Goal: Task Accomplishment & Management: Use online tool/utility

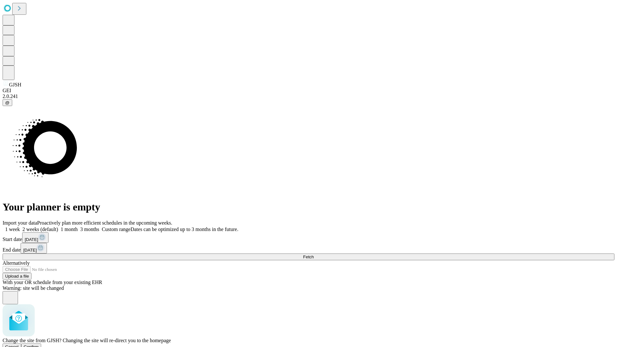
click at [39, 344] on span "Confirm" at bounding box center [31, 346] width 15 height 5
click at [58, 227] on label "2 weeks (default)" at bounding box center [39, 229] width 38 height 5
click at [314, 254] on span "Fetch" at bounding box center [308, 256] width 11 height 5
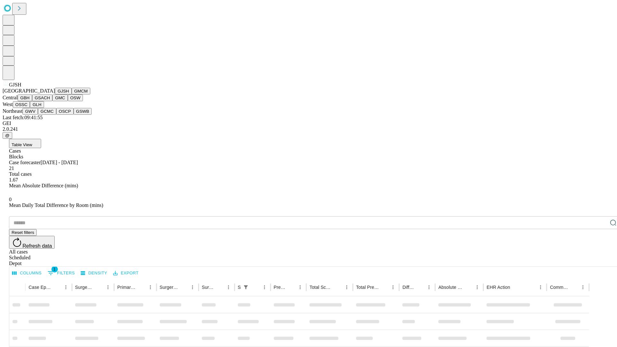
click at [72, 94] on button "GMCM" at bounding box center [81, 91] width 19 height 7
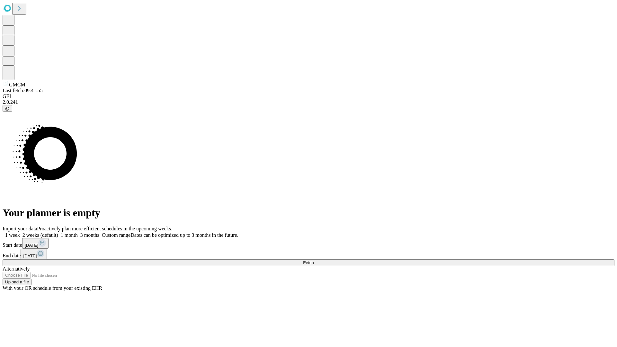
click at [58, 232] on label "2 weeks (default)" at bounding box center [39, 234] width 38 height 5
click at [314, 260] on span "Fetch" at bounding box center [308, 262] width 11 height 5
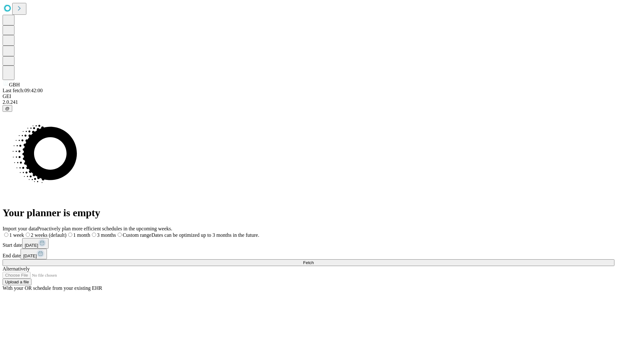
click at [314, 260] on span "Fetch" at bounding box center [308, 262] width 11 height 5
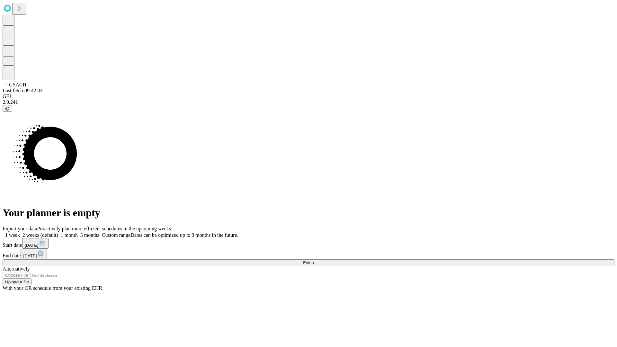
click at [58, 232] on label "2 weeks (default)" at bounding box center [39, 234] width 38 height 5
click at [314, 260] on span "Fetch" at bounding box center [308, 262] width 11 height 5
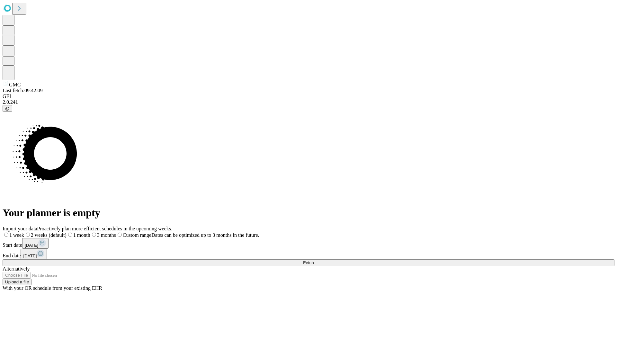
click at [67, 232] on label "2 weeks (default)" at bounding box center [45, 234] width 42 height 5
click at [314, 260] on span "Fetch" at bounding box center [308, 262] width 11 height 5
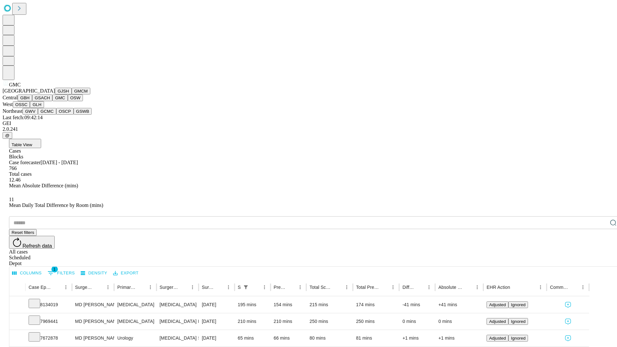
click at [68, 101] on button "OSW" at bounding box center [75, 97] width 15 height 7
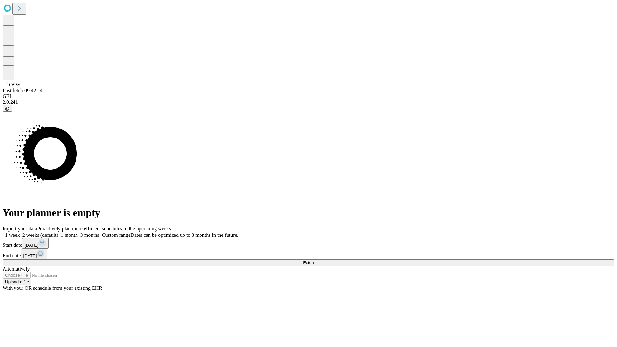
click at [58, 232] on label "2 weeks (default)" at bounding box center [39, 234] width 38 height 5
click at [314, 260] on span "Fetch" at bounding box center [308, 262] width 11 height 5
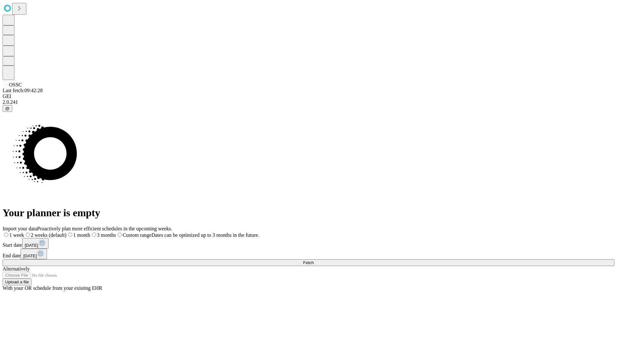
click at [67, 232] on label "2 weeks (default)" at bounding box center [45, 234] width 42 height 5
click at [314, 260] on span "Fetch" at bounding box center [308, 262] width 11 height 5
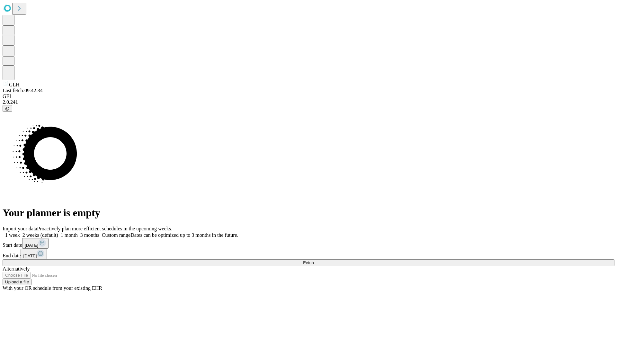
click at [58, 232] on label "2 weeks (default)" at bounding box center [39, 234] width 38 height 5
click at [314, 260] on span "Fetch" at bounding box center [308, 262] width 11 height 5
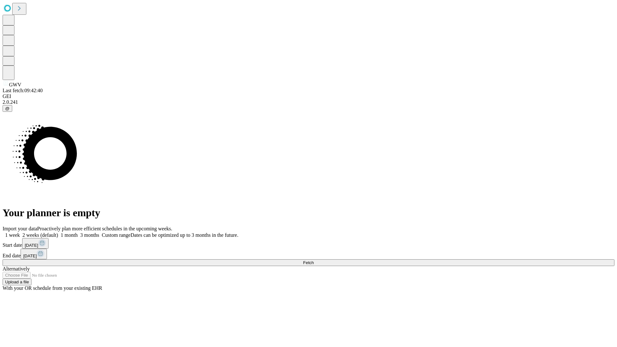
click at [58, 232] on label "2 weeks (default)" at bounding box center [39, 234] width 38 height 5
click at [314, 260] on span "Fetch" at bounding box center [308, 262] width 11 height 5
